Goal: Task Accomplishment & Management: Manage account settings

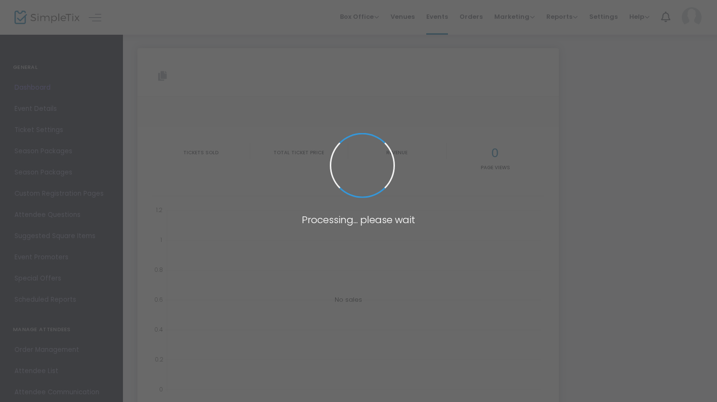
type input "https://www.simpletix.com/e/29th-connecticut-colored-regiment-memorial-tickets-…"
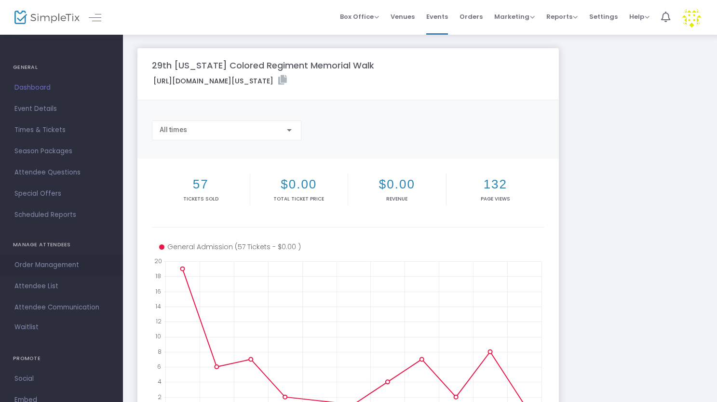
click at [48, 264] on span "Order Management" at bounding box center [61, 265] width 94 height 13
